Goal: Find contact information: Find contact information

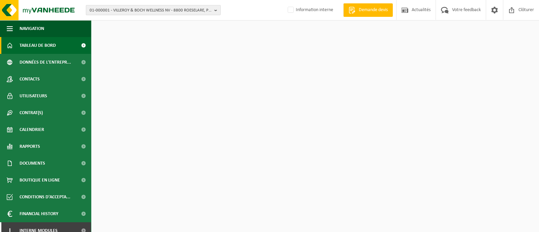
click at [152, 7] on span "01-000001 - VILLEROY & BOCH WELLNESS NV - 8800 ROESELARE, POPULIERSTRAAT 1" at bounding box center [151, 10] width 122 height 10
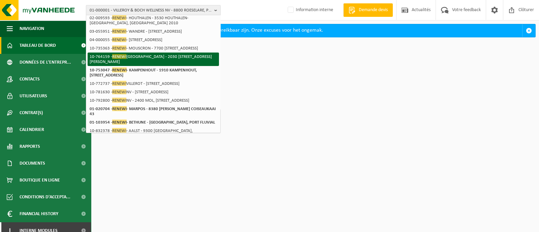
scroll to position [75, 0]
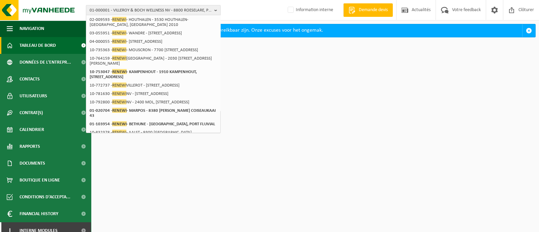
type input "renewi"
click at [134, 12] on span "01-000001 - VILLEROY & BOCH WELLNESS NV - 8800 ROESELARE, POPULIERSTRAAT 1" at bounding box center [151, 10] width 122 height 10
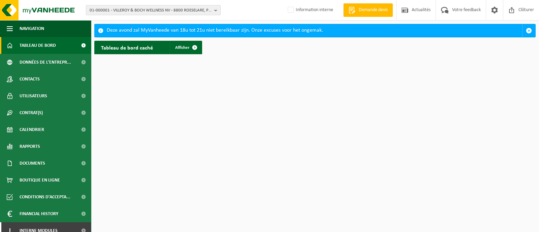
click at [157, 11] on span "01-000001 - VILLEROY & BOCH WELLNESS NV - 8800 ROESELARE, POPULIERSTRAAT 1" at bounding box center [151, 10] width 122 height 10
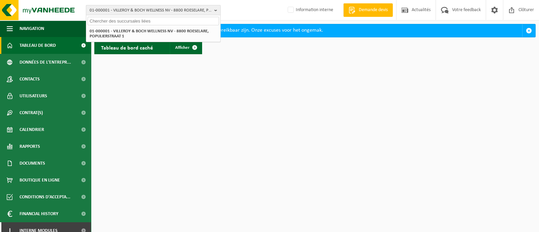
scroll to position [0, 0]
click at [273, 113] on html "01-000001 - VILLEROY & BOCH WELLNESS NV - 8800 ROESELARE, POPULIERSTRAAT 1 01-0…" at bounding box center [269, 116] width 539 height 232
click at [26, 46] on span "Tableau de bord" at bounding box center [38, 45] width 36 height 17
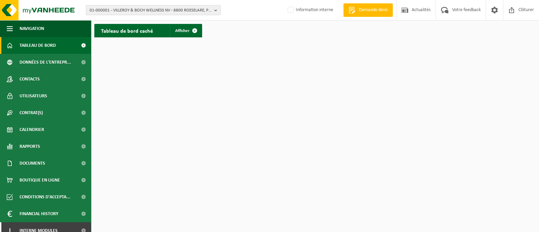
click at [139, 9] on span "01-000001 - VILLEROY & BOCH WELLNESS NV - 8800 ROESELARE, POPULIERSTRAAT 1" at bounding box center [151, 10] width 122 height 10
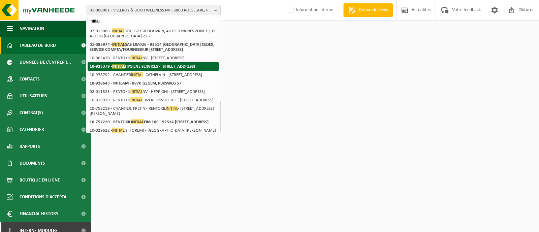
type input "initial"
click at [103, 69] on strong "10-923379 - INITIAL HYGIENE SERVICES - 62138 DOUVRIN, AVENUE DE LONDRES 275" at bounding box center [142, 66] width 105 height 5
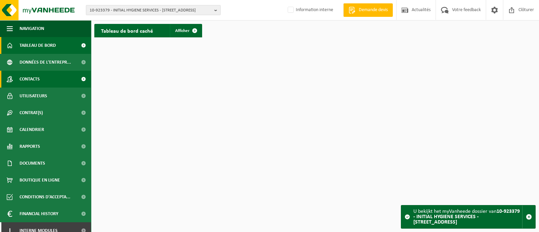
click at [39, 84] on span "Contacts" at bounding box center [30, 79] width 20 height 17
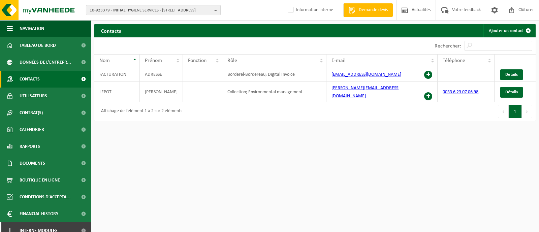
click at [160, 9] on span "10-923379 - INITIAL HYGIENE SERVICES - [STREET_ADDRESS]" at bounding box center [151, 10] width 122 height 10
